Goal: Find specific page/section: Find specific page/section

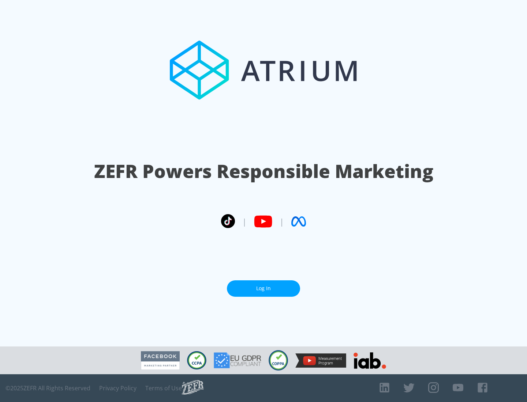
click at [263, 289] on link "Log In" at bounding box center [263, 289] width 73 height 16
